Goal: Use online tool/utility: Utilize a website feature to perform a specific function

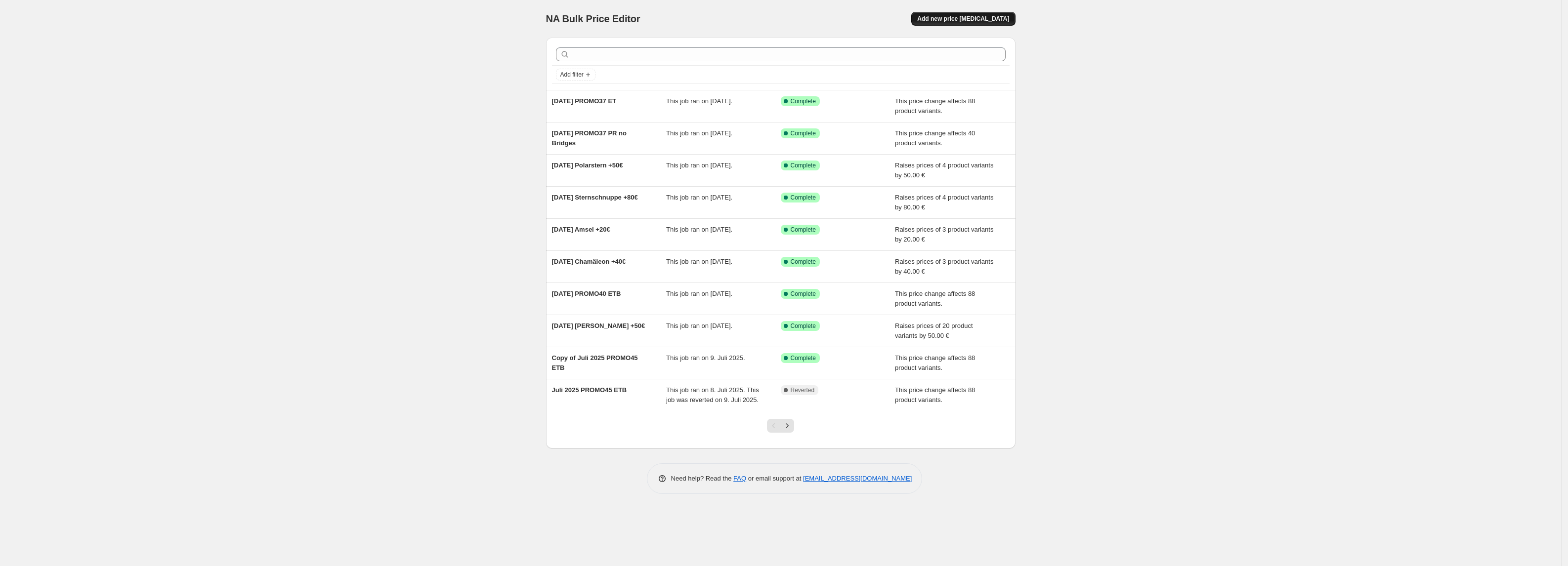
click at [1001, 23] on button "Add new price change job" at bounding box center [963, 18] width 103 height 14
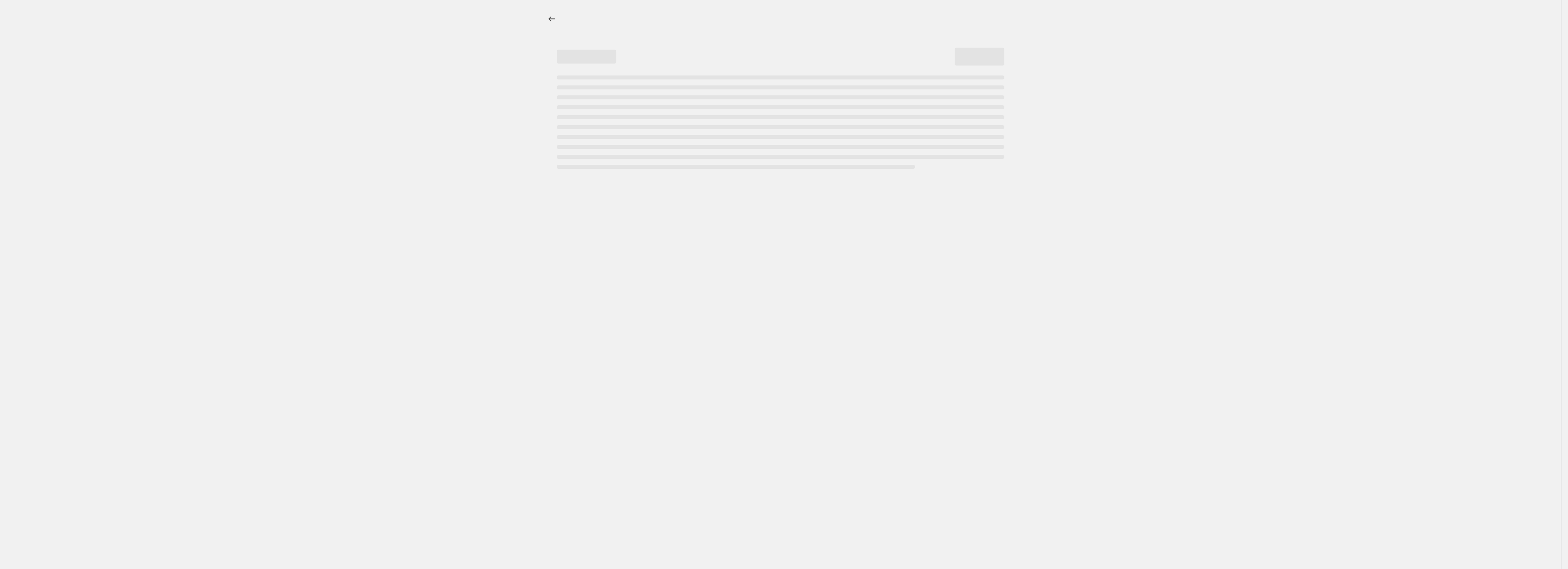
select select "percentage"
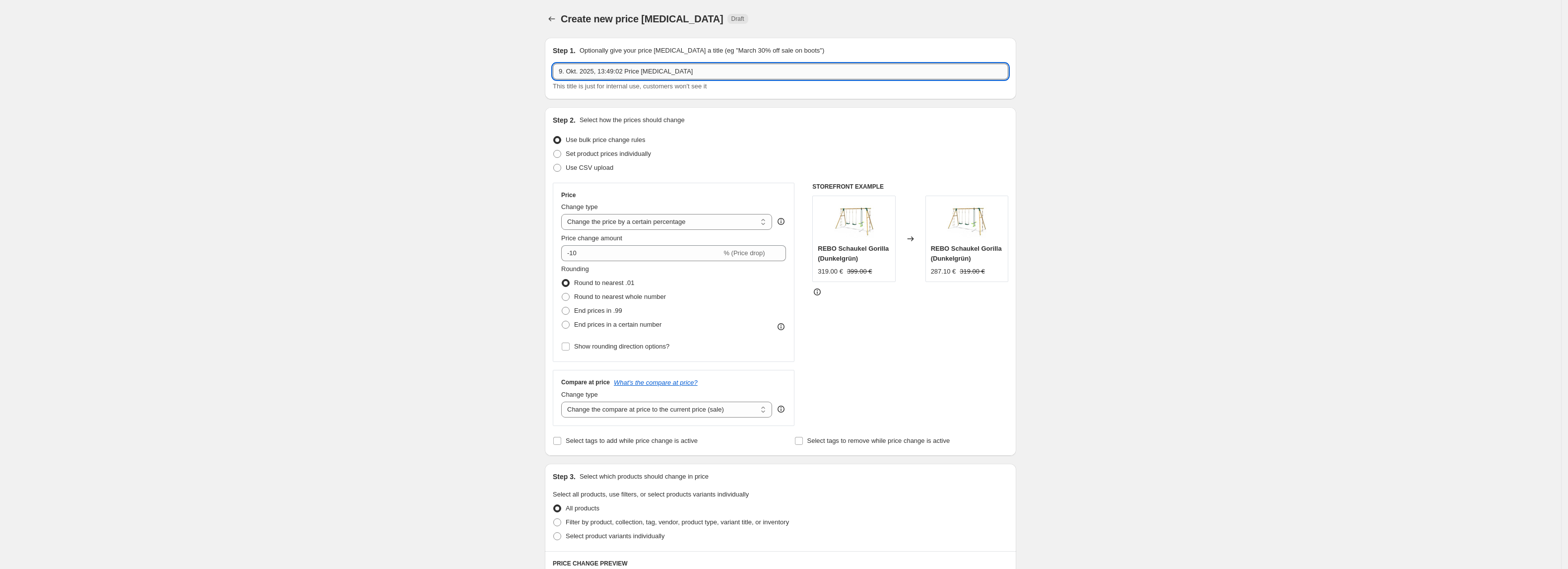
click at [718, 70] on input "9. Okt. 2025, 13:49:02 Price change job" at bounding box center [780, 72] width 455 height 16
type input "ER + ERH Pseudopreis +100€"
click at [629, 221] on select "Change the price to a certain amount Change the price by a certain amount Chang…" at bounding box center [666, 222] width 211 height 16
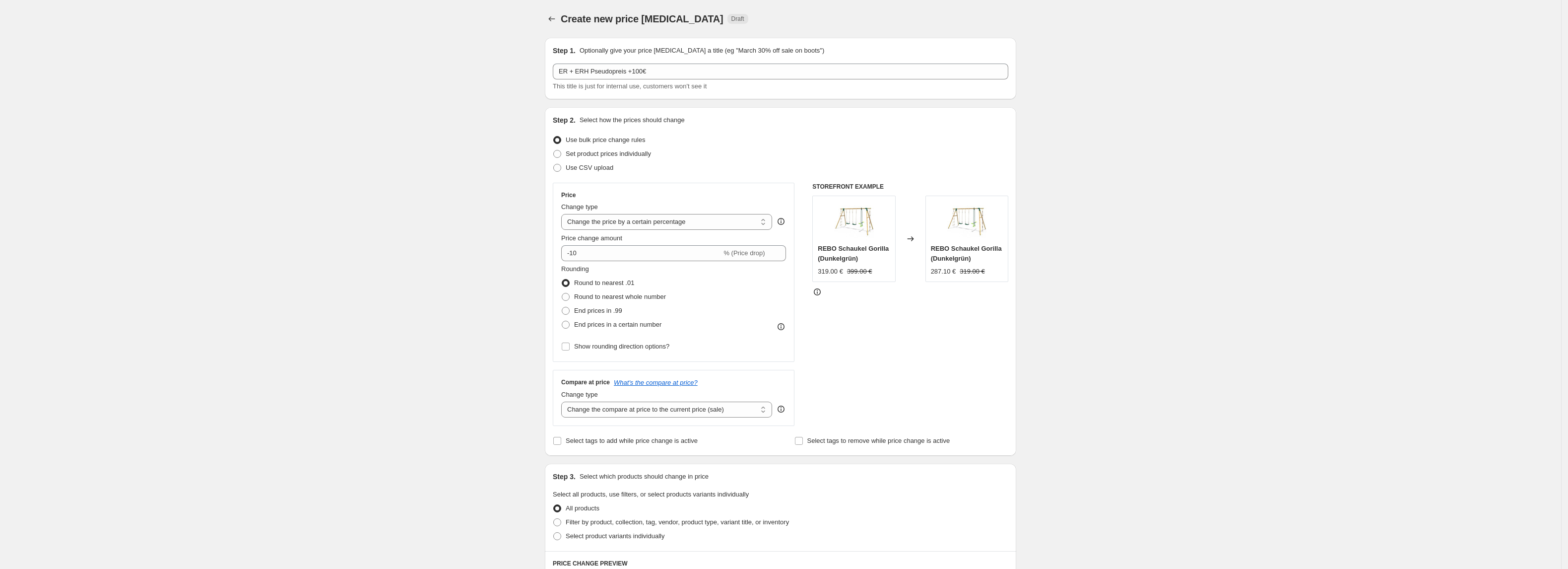
click at [437, 317] on div "Create new price change job. This page is ready Create new price change job Dra…" at bounding box center [781, 496] width 1561 height 993
